Goal: Information Seeking & Learning: Learn about a topic

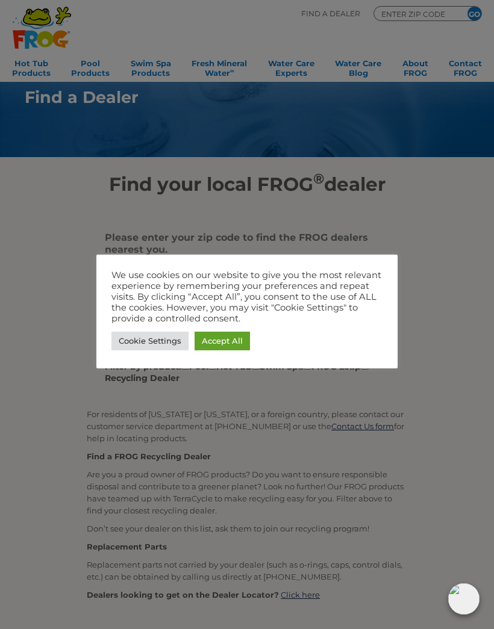
click at [219, 339] on link "Accept All" at bounding box center [221, 341] width 55 height 19
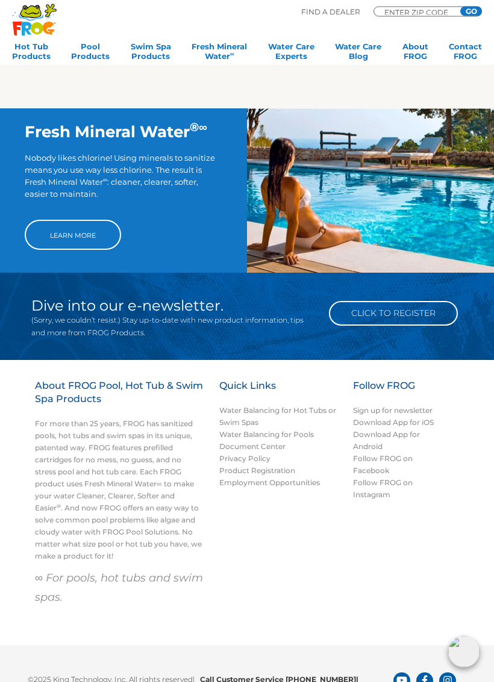
scroll to position [734, 0]
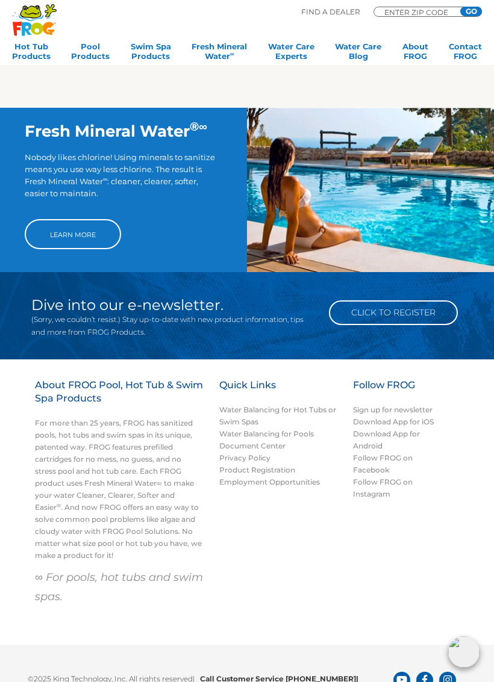
click at [294, 412] on link "Water Balancing for Hot Tubs or Swim Spas" at bounding box center [277, 415] width 117 height 21
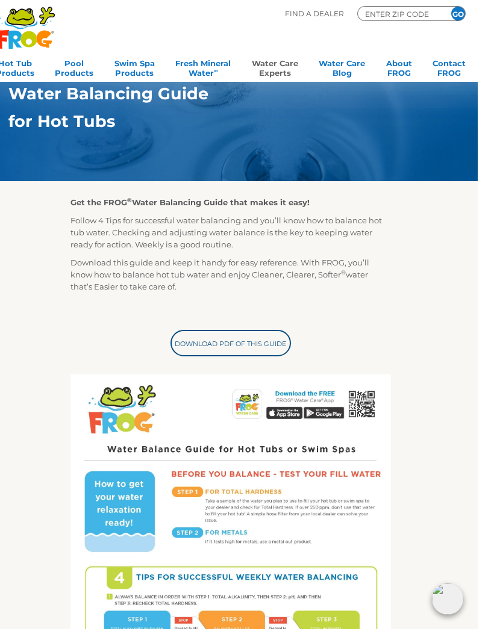
scroll to position [89, 0]
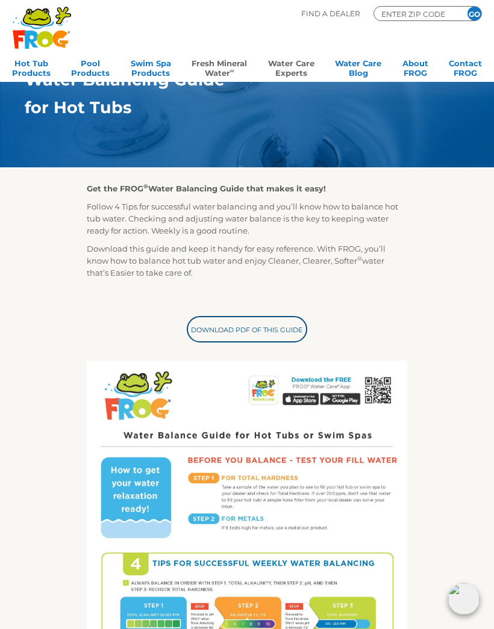
click at [218, 73] on link "Fresh Mineral Water ∞" at bounding box center [218, 67] width 55 height 24
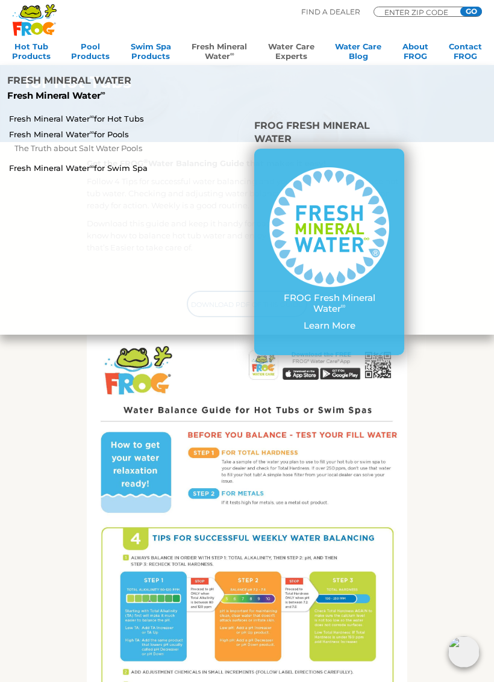
scroll to position [117, 0]
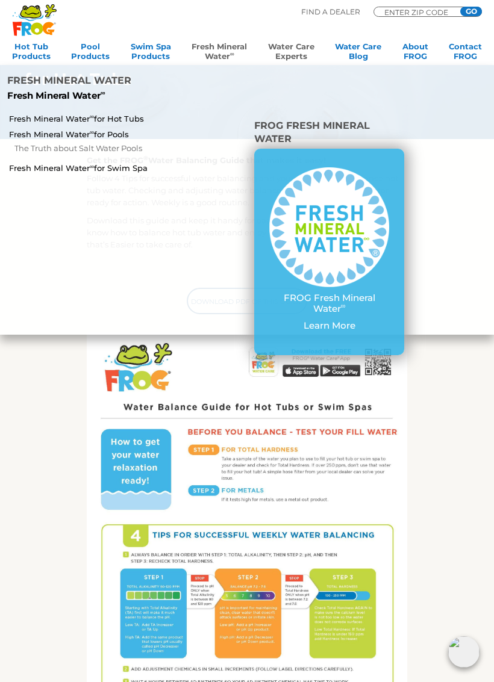
click at [293, 292] on p "FROG Fresh Mineral Water ∞" at bounding box center [329, 303] width 120 height 22
click at [312, 187] on img at bounding box center [329, 227] width 120 height 120
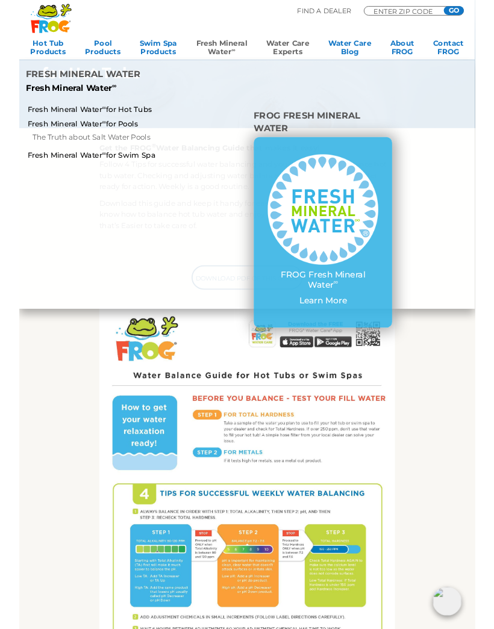
scroll to position [117, 0]
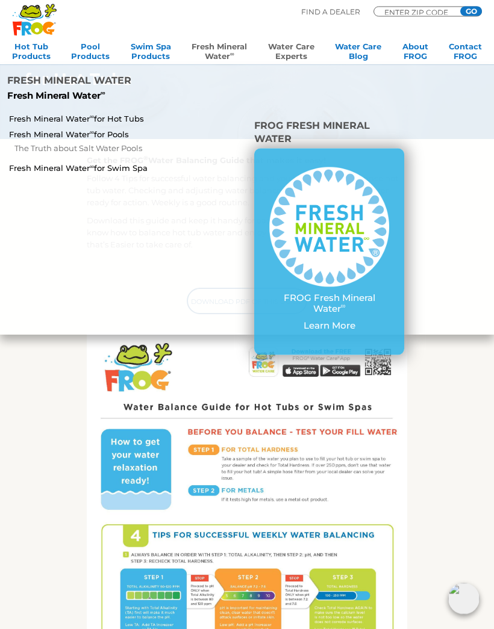
click at [314, 320] on p "Learn More" at bounding box center [329, 325] width 120 height 11
click at [348, 292] on p "FROG Fresh Mineral Water ∞" at bounding box center [329, 303] width 120 height 22
click at [350, 292] on p "FROG Fresh Mineral Water ∞" at bounding box center [329, 303] width 120 height 22
click at [350, 320] on p "Learn More" at bounding box center [329, 325] width 120 height 11
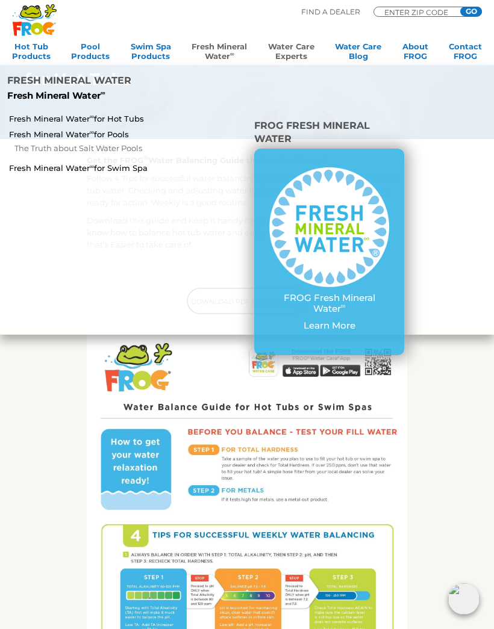
click at [60, 113] on link "Fresh Mineral Water ∞ for Hot Tubs" at bounding box center [85, 118] width 152 height 11
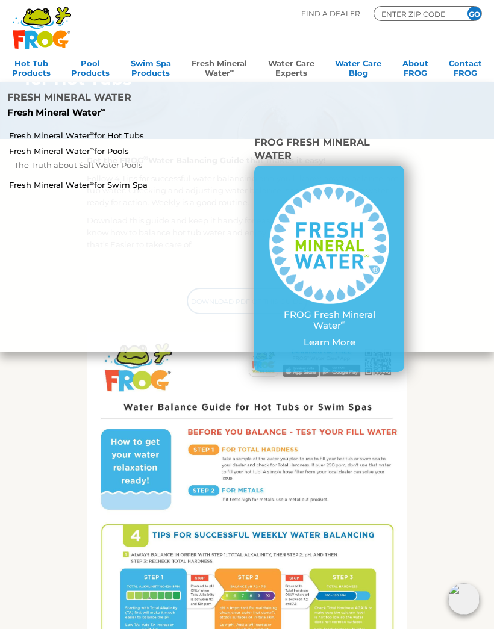
scroll to position [0, 0]
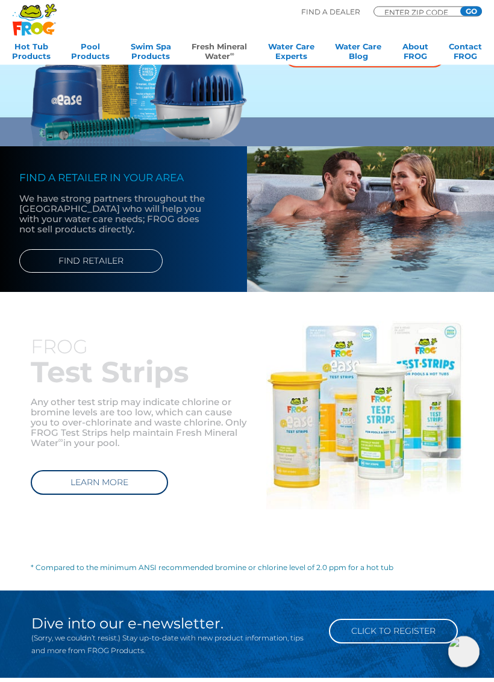
scroll to position [771, 0]
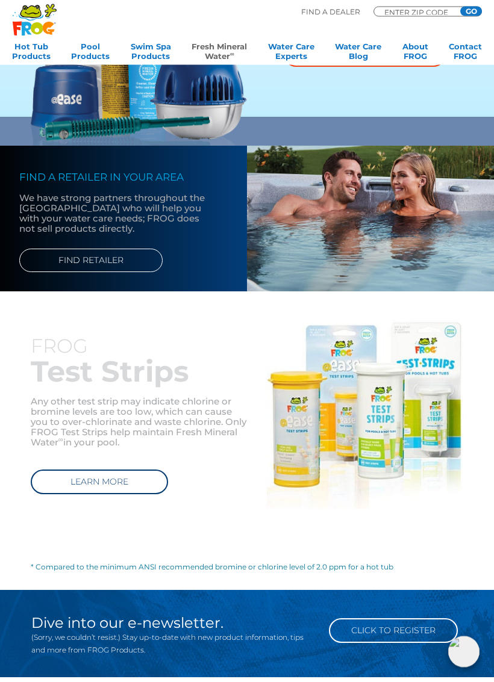
click at [102, 481] on link "LEARN MORE" at bounding box center [99, 482] width 137 height 25
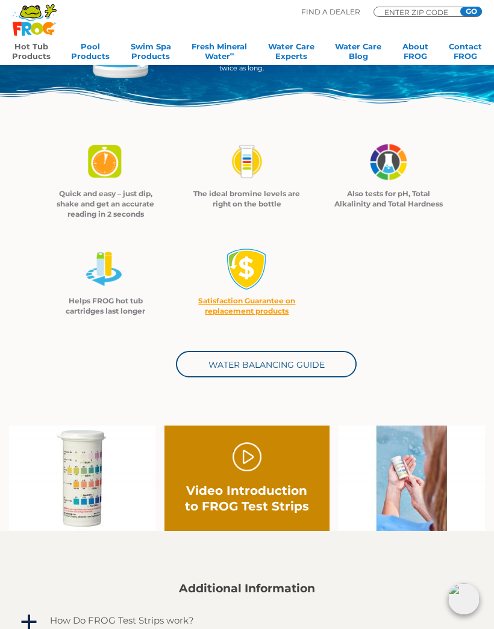
scroll to position [165, 0]
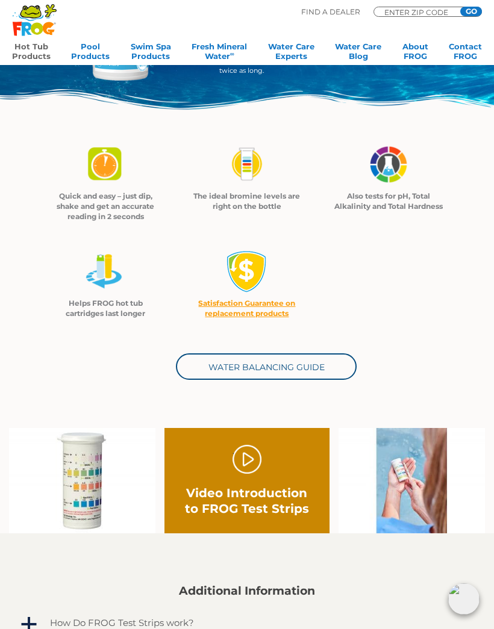
click at [256, 367] on link "Water Balancing Guide" at bounding box center [266, 366] width 181 height 26
